Goal: Find specific page/section: Find specific page/section

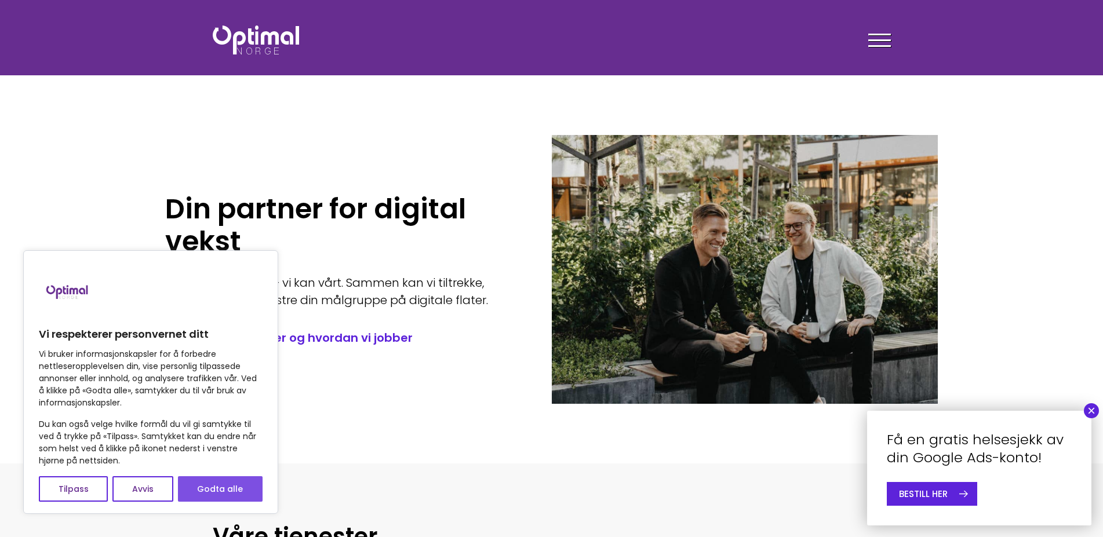
click at [218, 485] on button "Godta alle" at bounding box center [220, 488] width 85 height 25
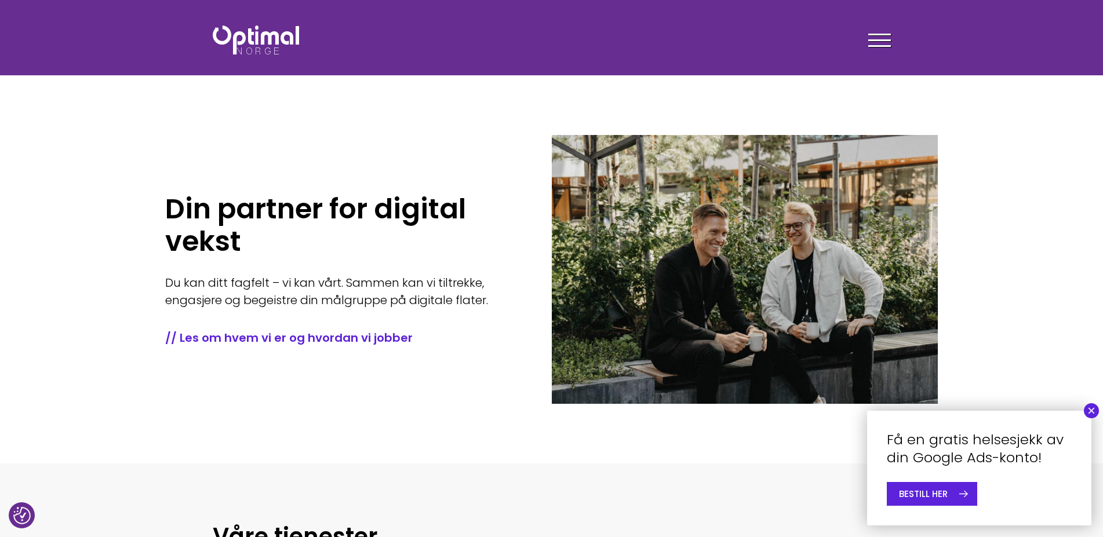
checkbox input "true"
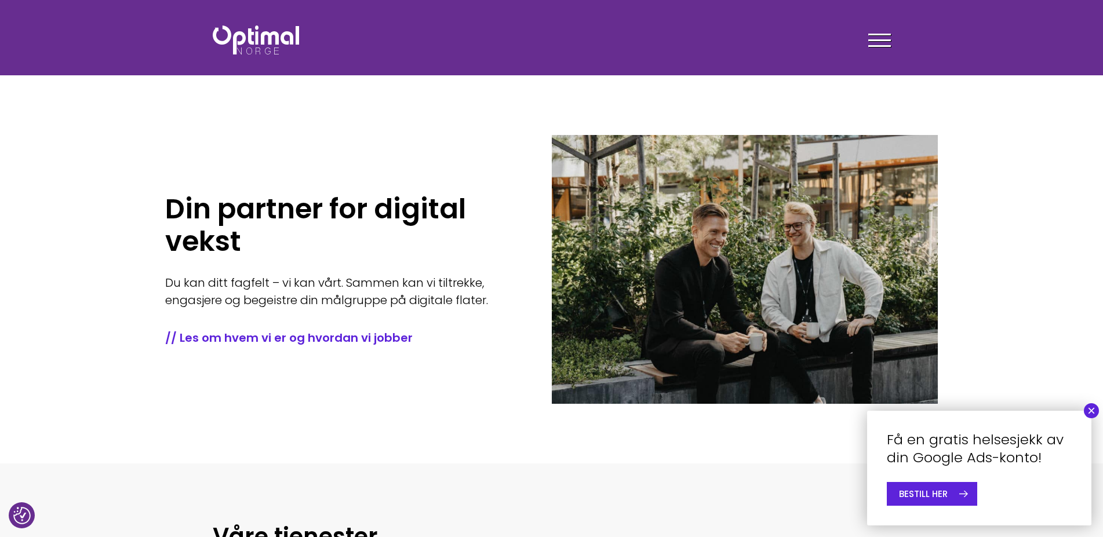
click at [1093, 407] on button "×" at bounding box center [1091, 410] width 15 height 15
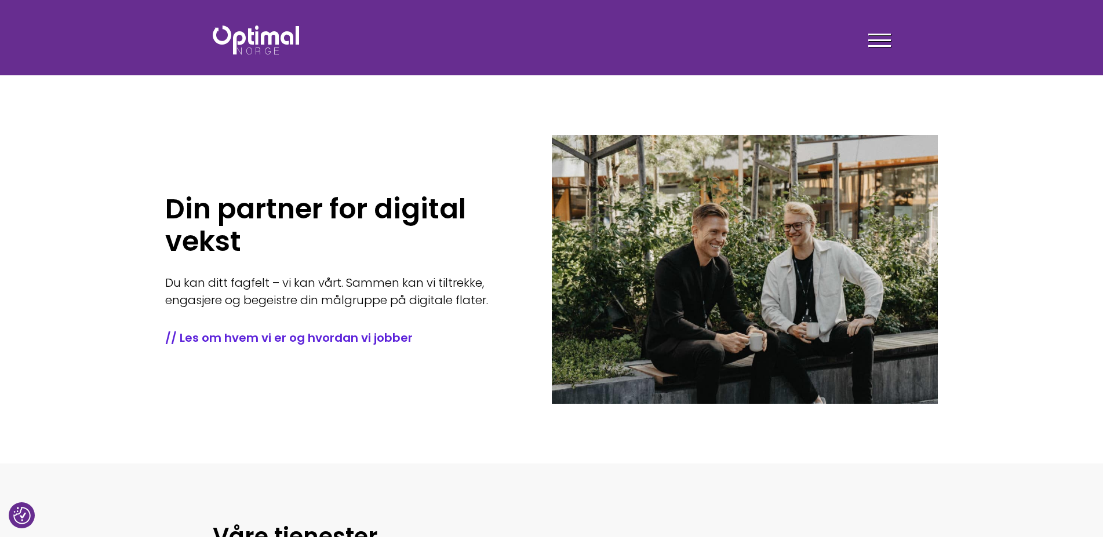
click at [885, 40] on span at bounding box center [879, 40] width 23 height 2
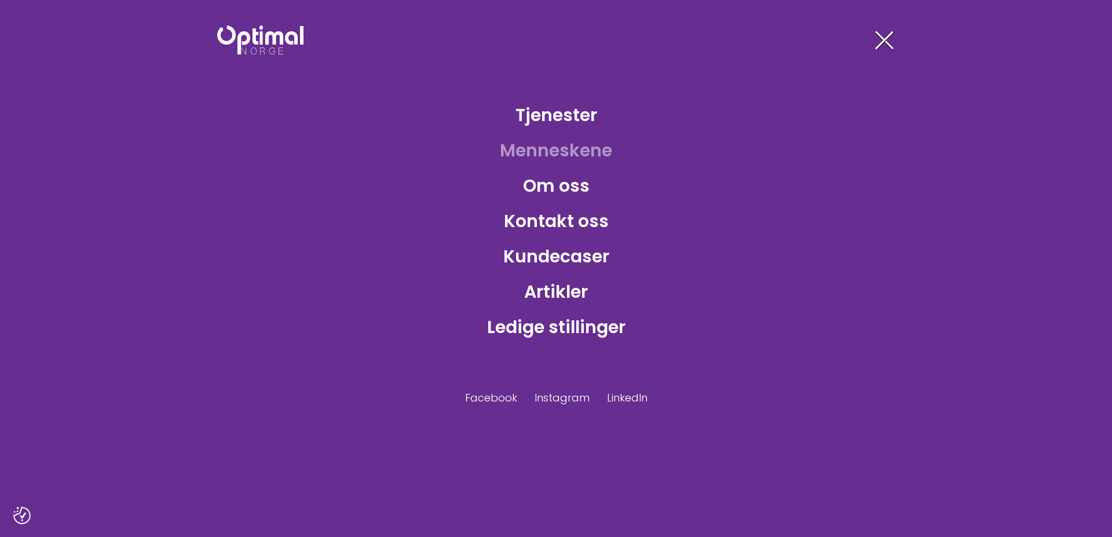
click at [553, 149] on link "Menneskene" at bounding box center [556, 151] width 131 height 38
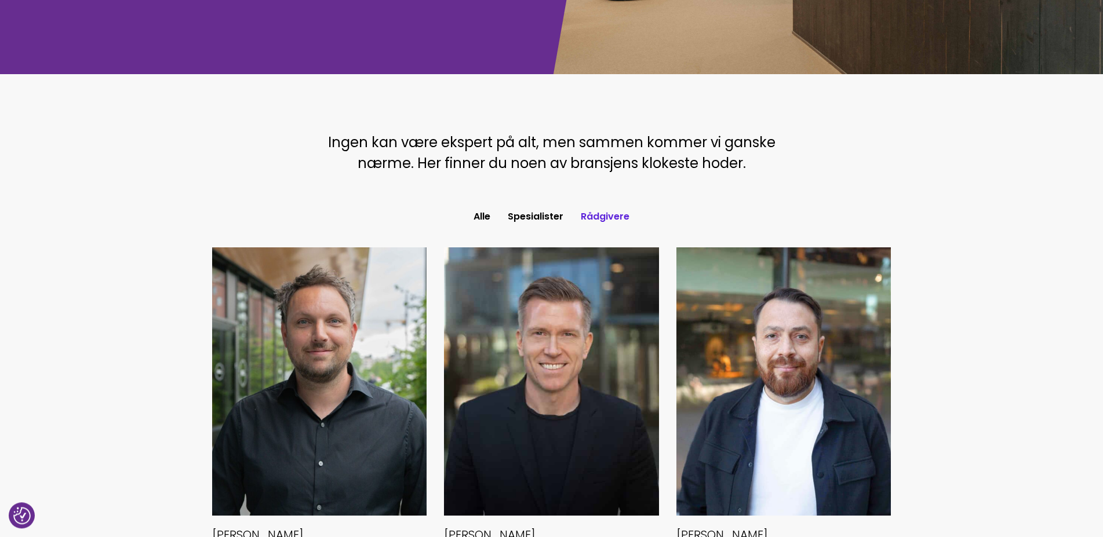
scroll to position [236, 0]
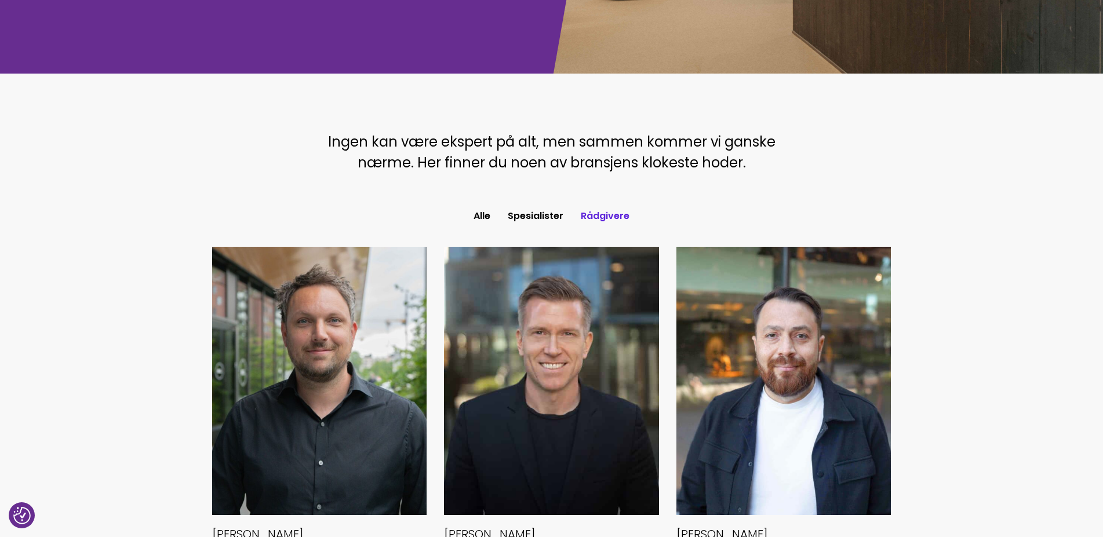
click at [601, 212] on button "Rådgivere" at bounding box center [605, 216] width 66 height 21
click at [534, 218] on button "Spesialister" at bounding box center [535, 216] width 73 height 21
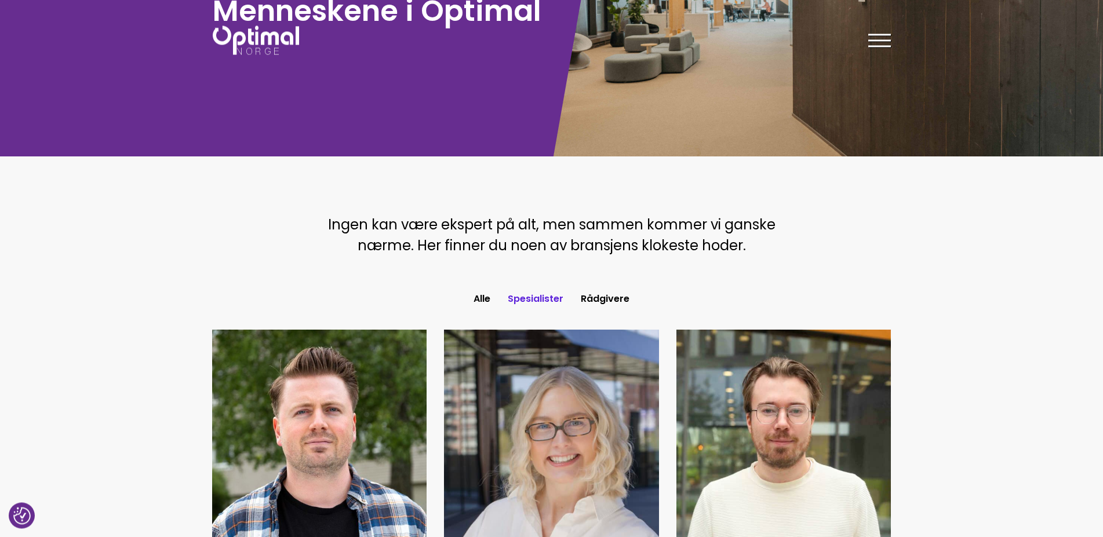
scroll to position [59, 0]
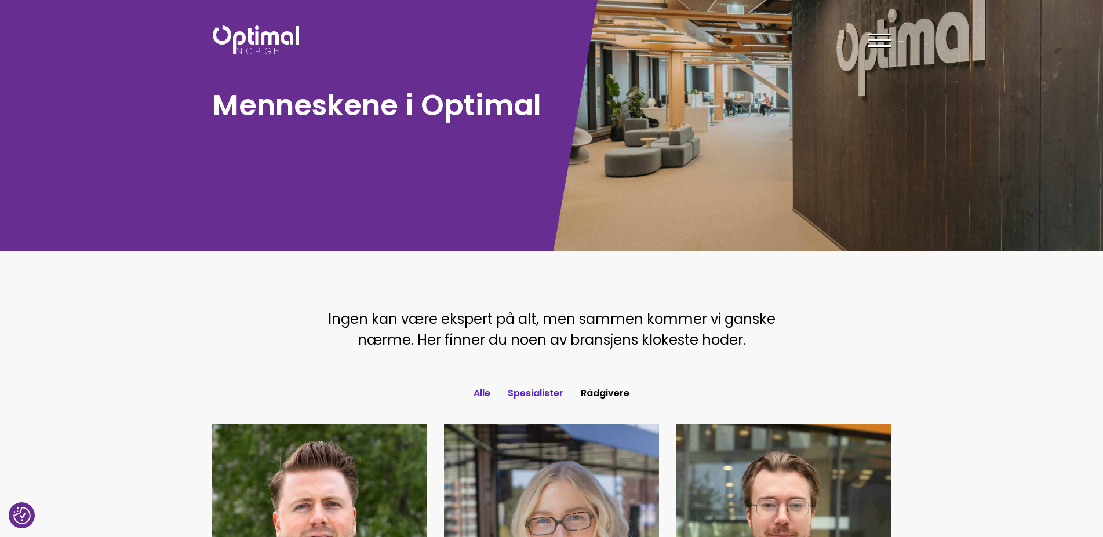
click at [489, 392] on button "Alle" at bounding box center [482, 393] width 34 height 21
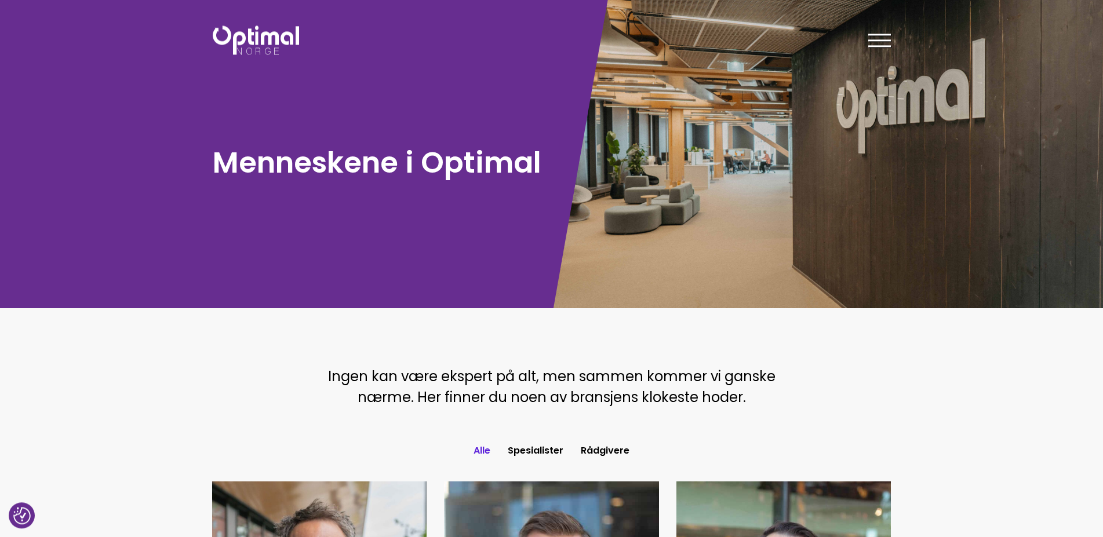
scroll to position [0, 0]
